Goal: Task Accomplishment & Management: Complete application form

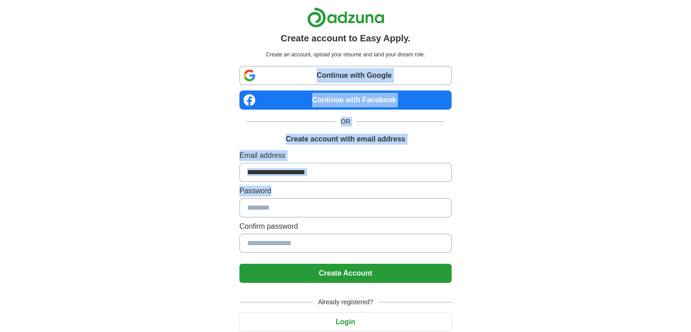
drag, startPoint x: 0, startPoint y: 0, endPoint x: 274, endPoint y: 77, distance: 284.8
click at [274, 77] on div "Continue with Google Continue with Facebook OR Create account with email addres…" at bounding box center [345, 208] width 212 height 284
click at [201, 95] on div "Create account to Easy Apply. Create an account, upload your resume and land yo…" at bounding box center [345, 182] width 567 height 365
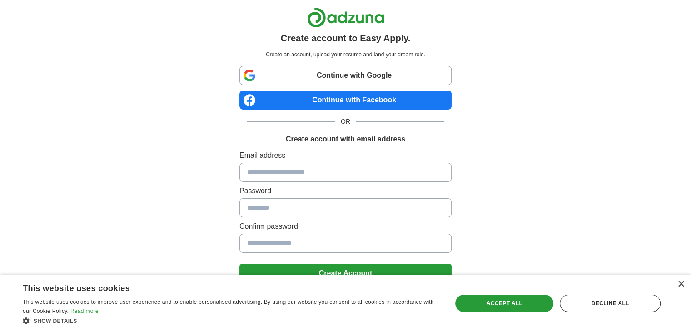
click at [291, 74] on link "Continue with Google" at bounding box center [345, 75] width 212 height 19
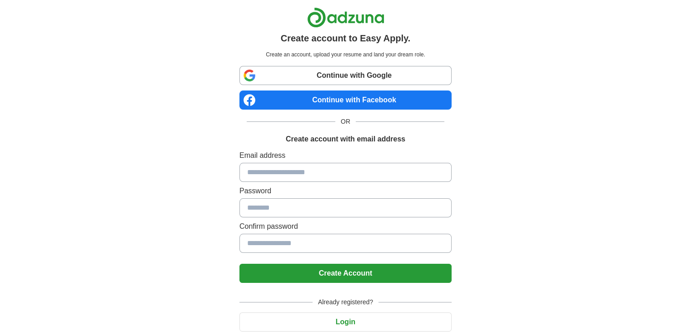
drag, startPoint x: 273, startPoint y: 167, endPoint x: 281, endPoint y: 97, distance: 69.9
click at [281, 97] on div "Continue with Google Continue with Facebook OR Create account with email addres…" at bounding box center [345, 208] width 212 height 284
click at [283, 176] on input at bounding box center [345, 172] width 212 height 19
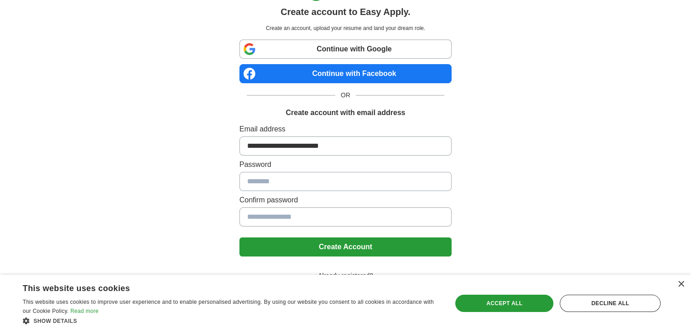
scroll to position [32, 0]
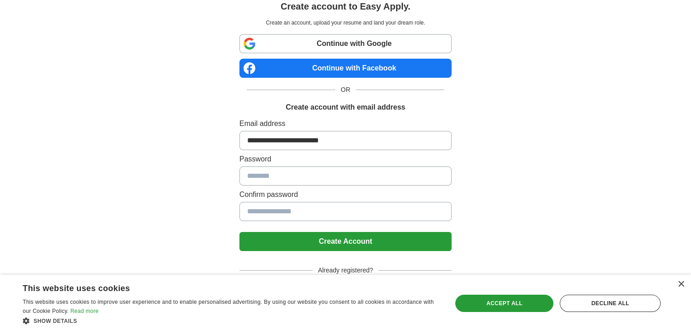
type input "**********"
click at [274, 172] on input at bounding box center [345, 175] width 212 height 19
type input "**********"
click at [271, 211] on input at bounding box center [345, 211] width 212 height 19
type input "**********"
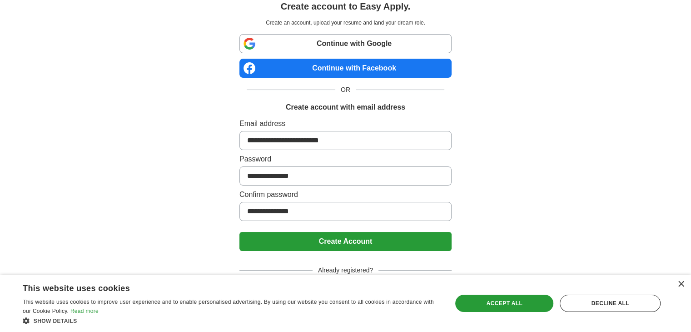
click at [302, 239] on button "Create Account" at bounding box center [345, 241] width 212 height 19
click at [338, 244] on button "Create Account" at bounding box center [345, 241] width 212 height 19
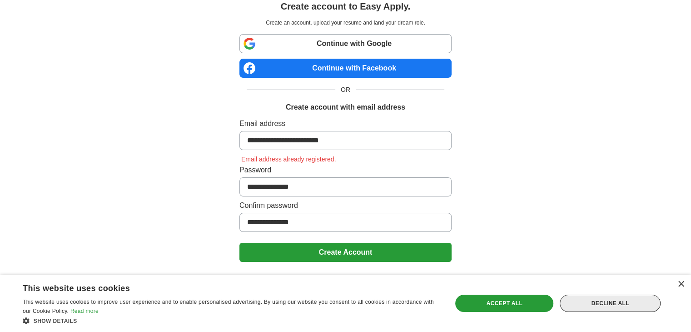
click at [610, 301] on div "Decline all" at bounding box center [610, 302] width 101 height 17
